Goal: Obtain resource: Obtain resource

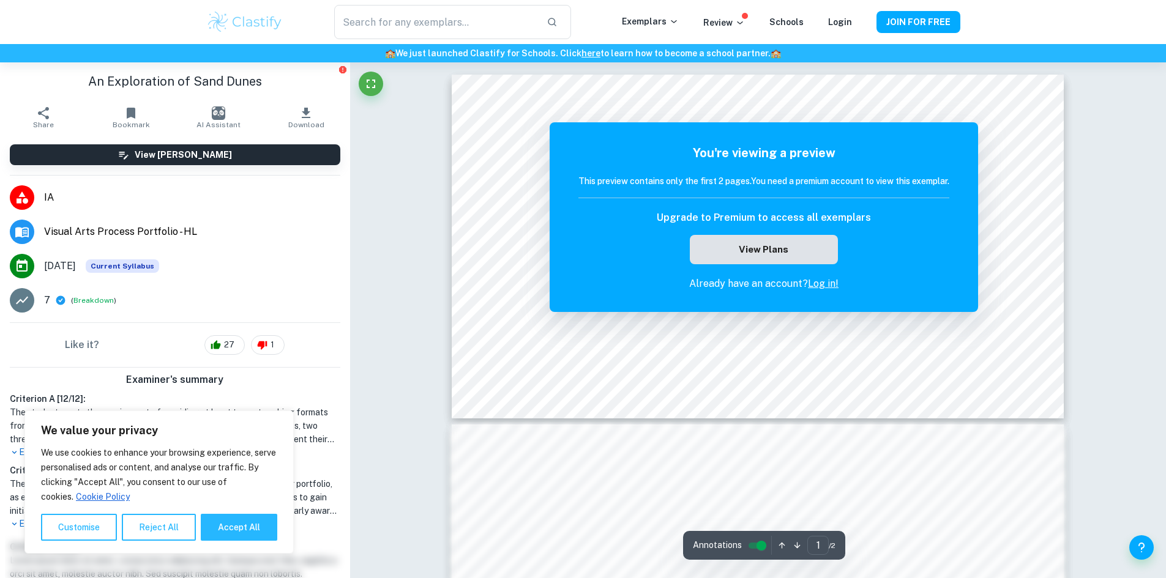
click at [770, 244] on button "View Plans" at bounding box center [764, 249] width 148 height 29
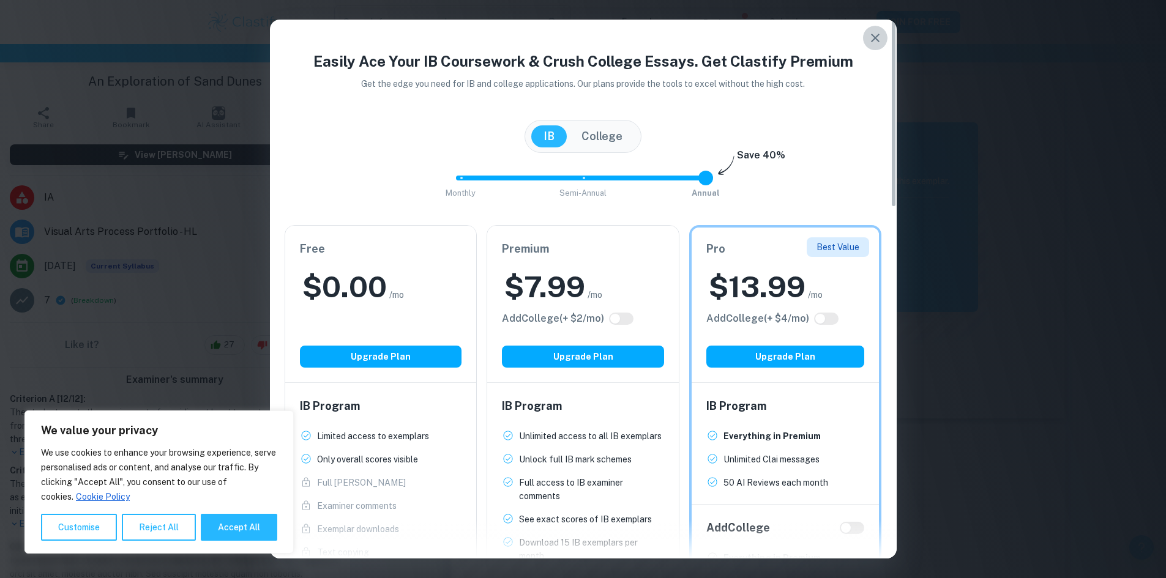
click at [876, 37] on icon "button" at bounding box center [875, 38] width 15 height 15
